Goal: Transaction & Acquisition: Purchase product/service

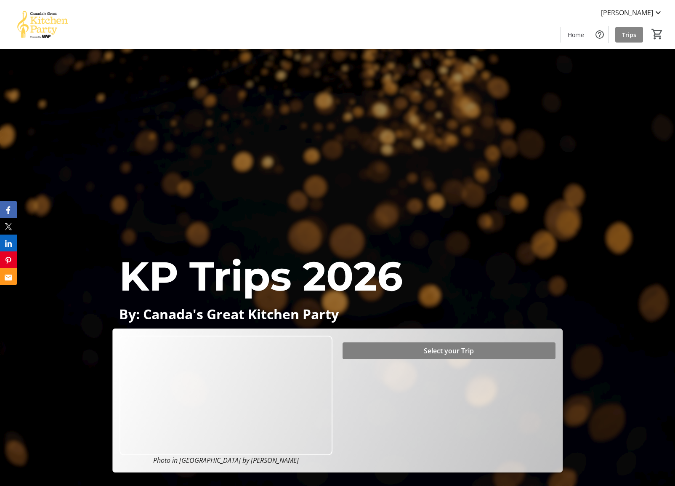
click at [626, 37] on span "Trips" at bounding box center [629, 34] width 14 height 9
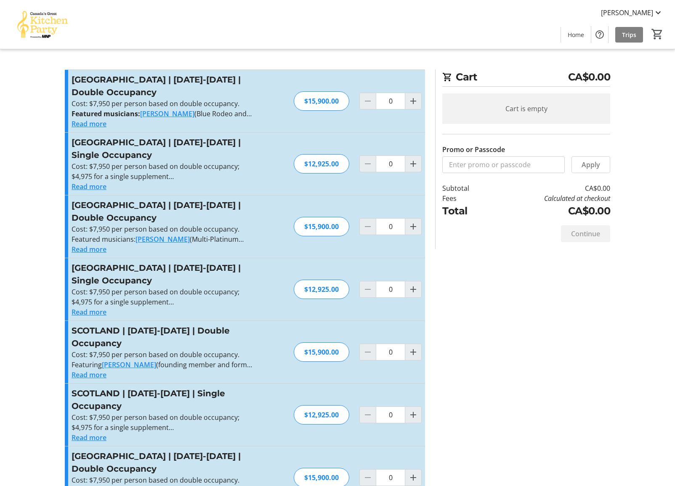
click at [129, 25] on div "Tiona Sulz Home Trips 0" at bounding box center [337, 24] width 675 height 49
click at [575, 34] on span "Items" at bounding box center [577, 34] width 16 height 9
